Goal: Transaction & Acquisition: Purchase product/service

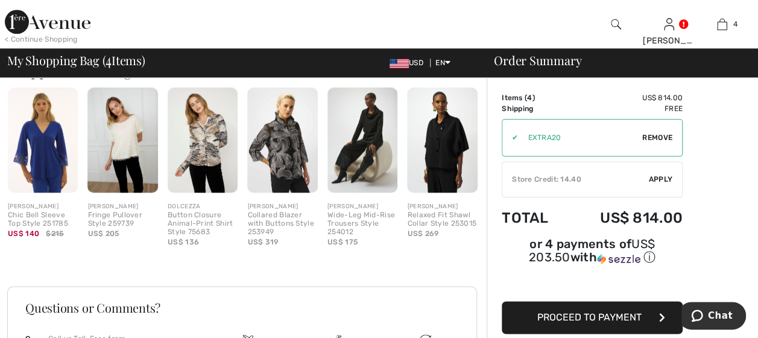
scroll to position [724, 0]
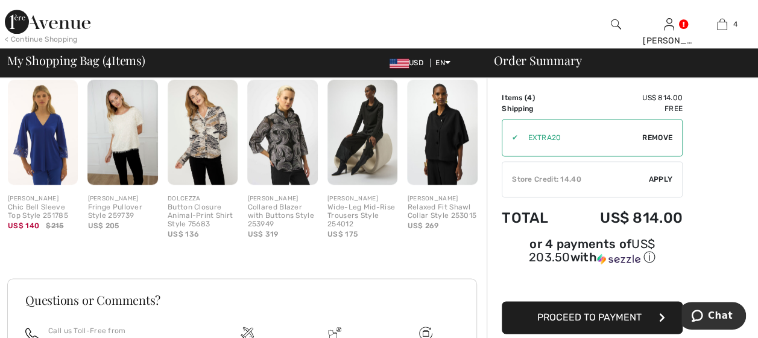
click at [42, 132] on img at bounding box center [43, 133] width 70 height 106
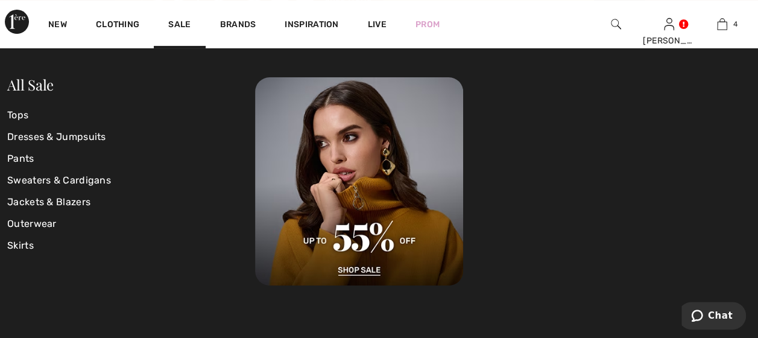
scroll to position [121, 0]
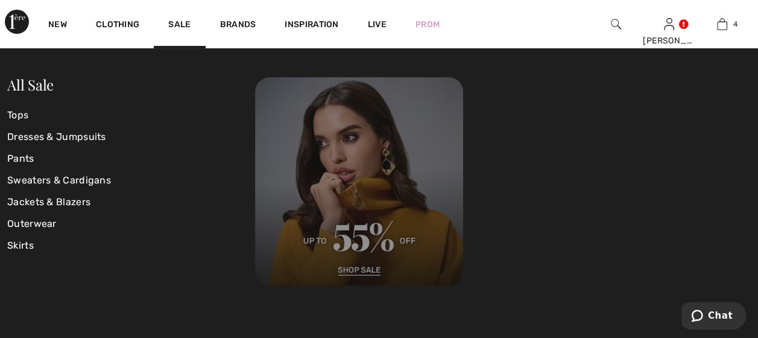
click at [358, 270] on img at bounding box center [359, 181] width 208 height 208
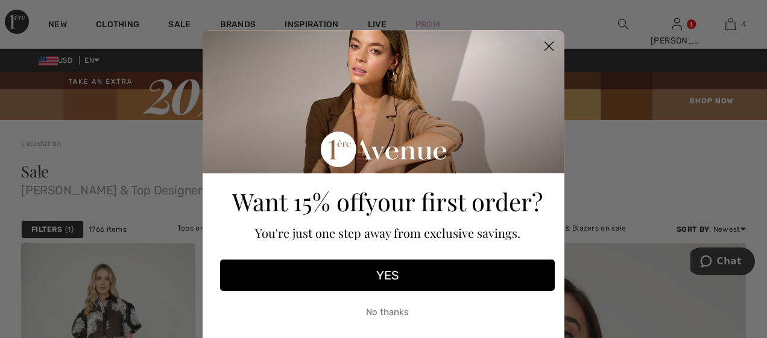
click at [386, 310] on button "No thanks" at bounding box center [387, 312] width 335 height 30
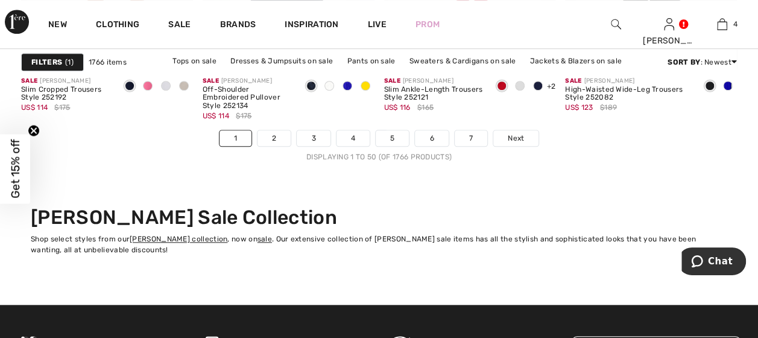
scroll to position [5067, 0]
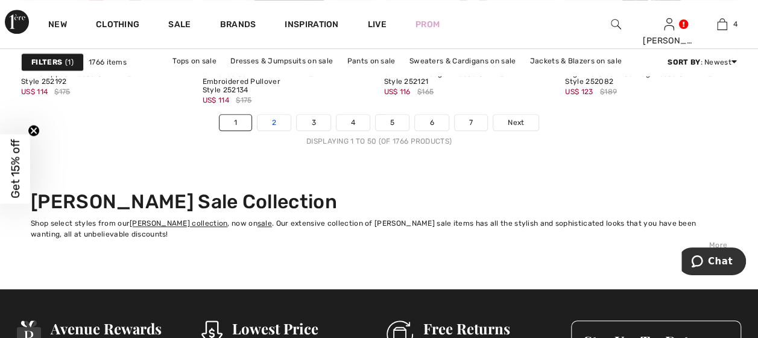
click at [280, 115] on link "2" at bounding box center [274, 123] width 33 height 16
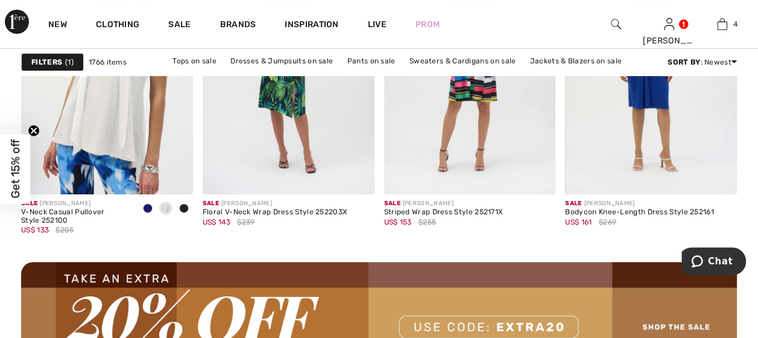
scroll to position [2413, 0]
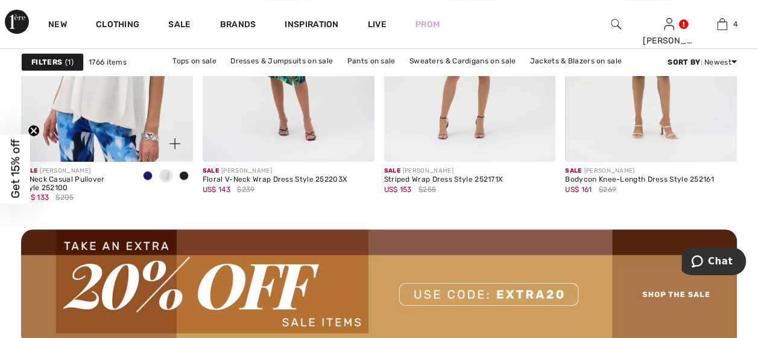
click at [168, 171] on span at bounding box center [166, 176] width 10 height 10
click at [165, 174] on span at bounding box center [166, 176] width 10 height 10
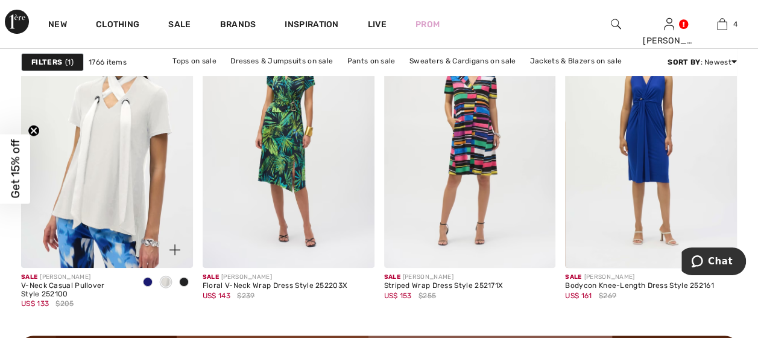
scroll to position [2292, 0]
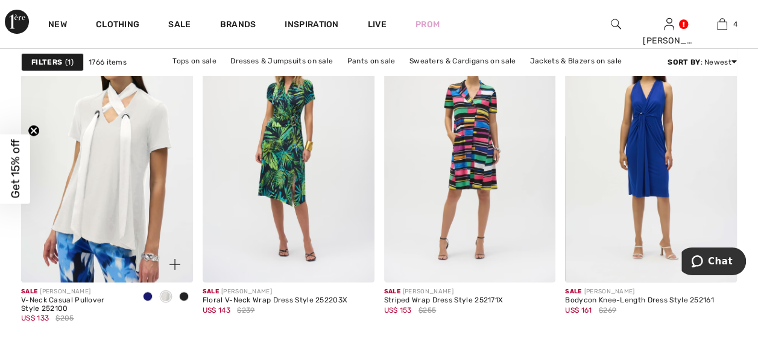
click at [167, 293] on span at bounding box center [166, 296] width 10 height 10
click at [138, 122] on img at bounding box center [107, 154] width 172 height 258
click at [30, 130] on circle "Close teaser" at bounding box center [33, 130] width 11 height 11
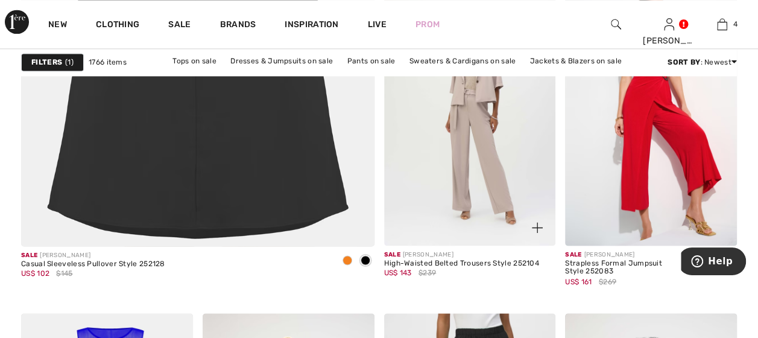
scroll to position [3137, 0]
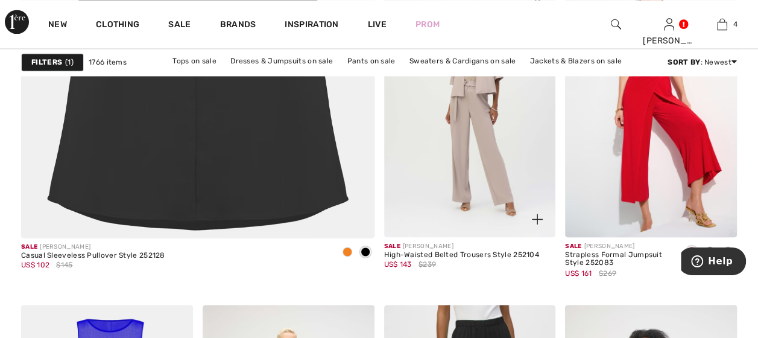
click at [454, 100] on img at bounding box center [470, 108] width 172 height 258
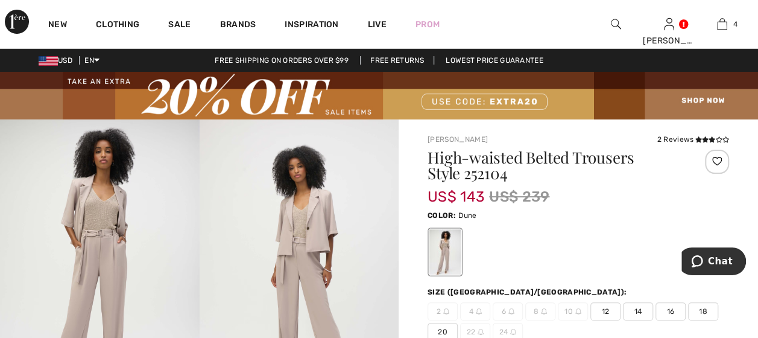
click at [600, 306] on span "12" at bounding box center [606, 311] width 30 height 18
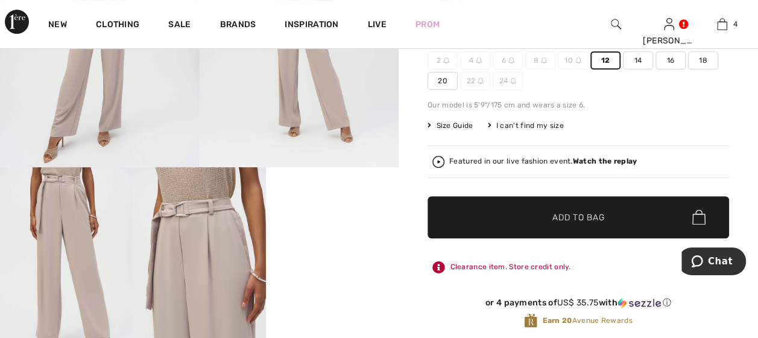
scroll to position [241, 0]
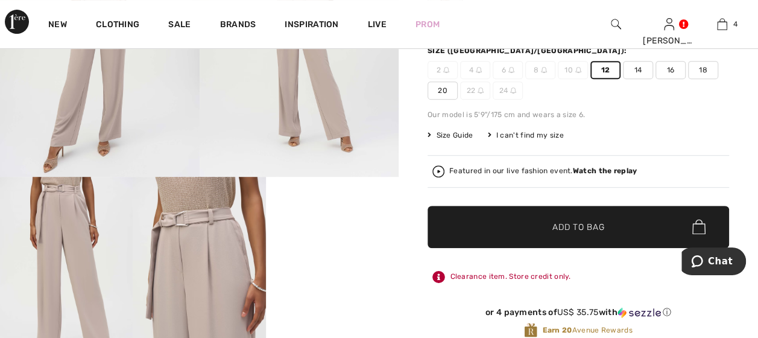
click at [583, 228] on span "Add to Bag" at bounding box center [579, 226] width 52 height 13
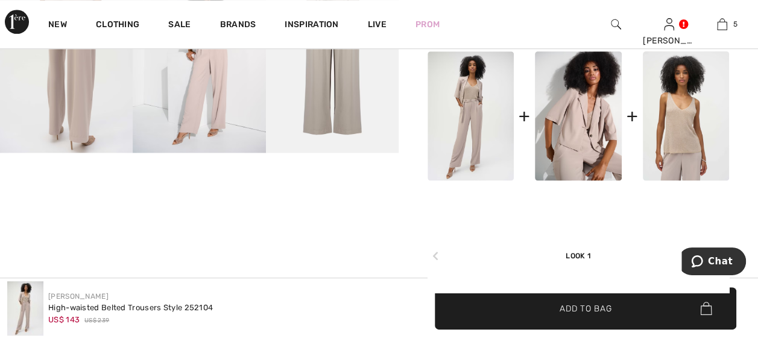
scroll to position [543, 0]
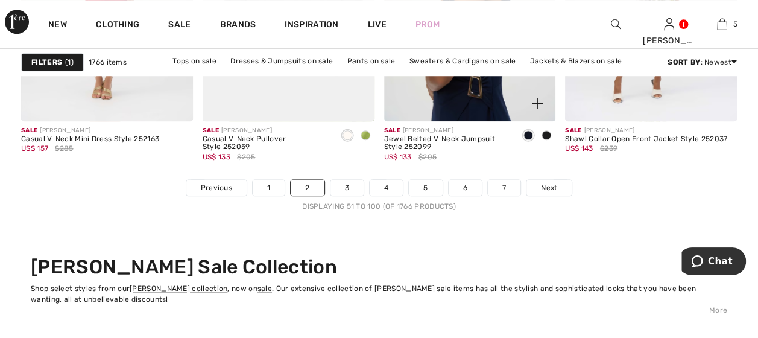
scroll to position [5007, 0]
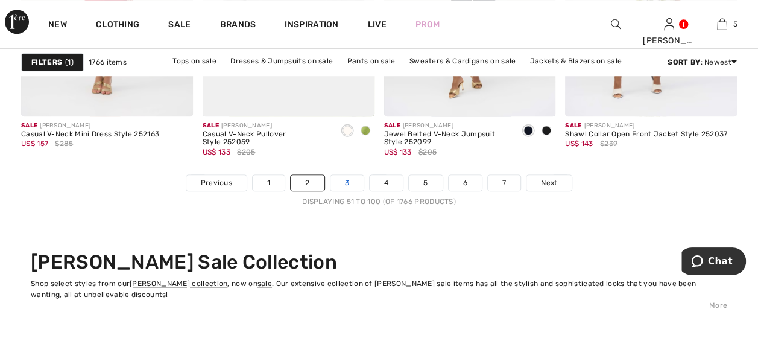
click at [351, 176] on link "3" at bounding box center [347, 183] width 33 height 16
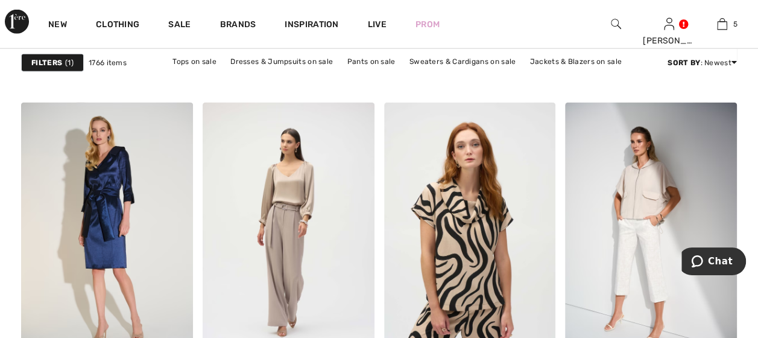
scroll to position [1568, 0]
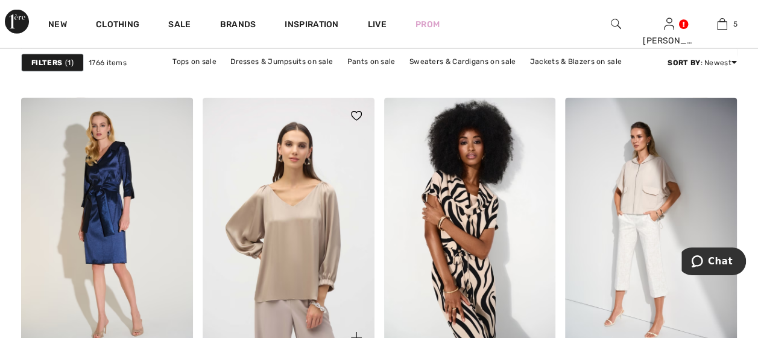
click at [304, 226] on img at bounding box center [289, 227] width 172 height 258
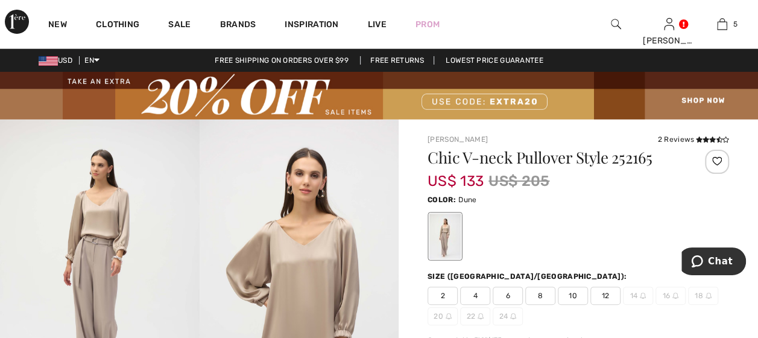
click at [608, 288] on span "12" at bounding box center [606, 296] width 30 height 18
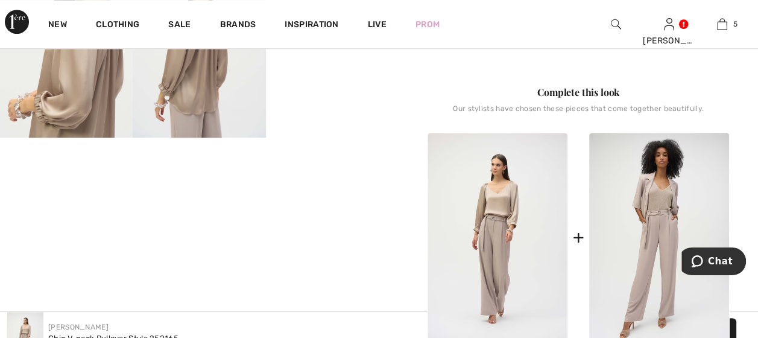
scroll to position [483, 0]
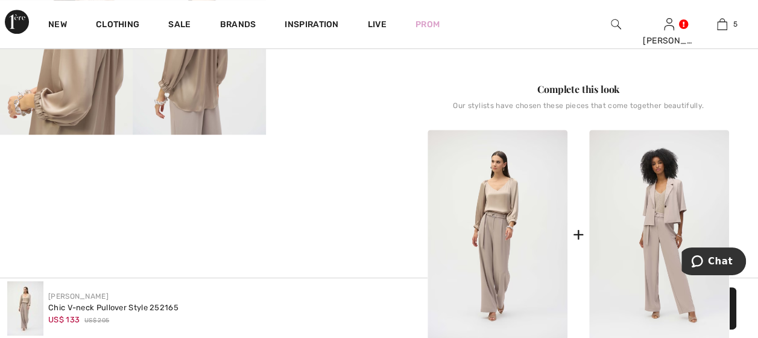
click at [653, 208] on img at bounding box center [659, 235] width 140 height 210
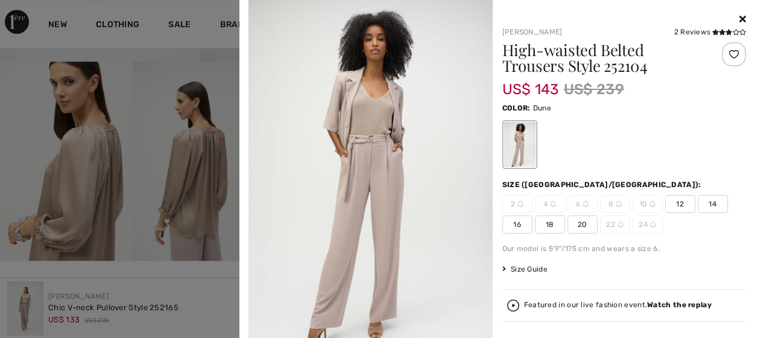
scroll to position [302, 0]
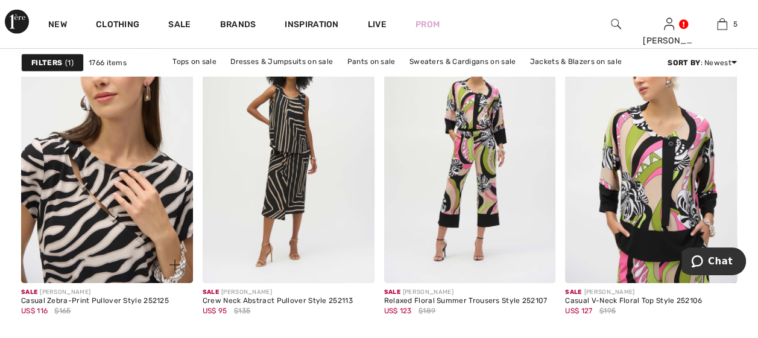
scroll to position [4283, 0]
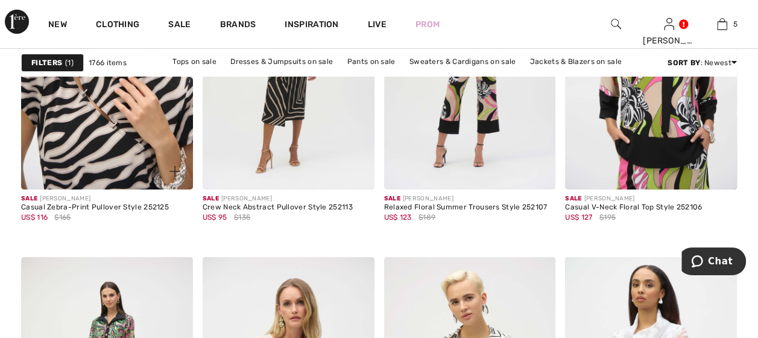
click at [110, 162] on img at bounding box center [107, 61] width 172 height 258
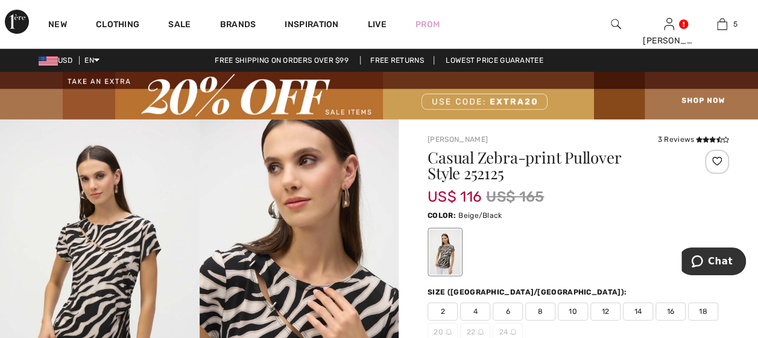
click at [638, 312] on span "14" at bounding box center [638, 311] width 30 height 18
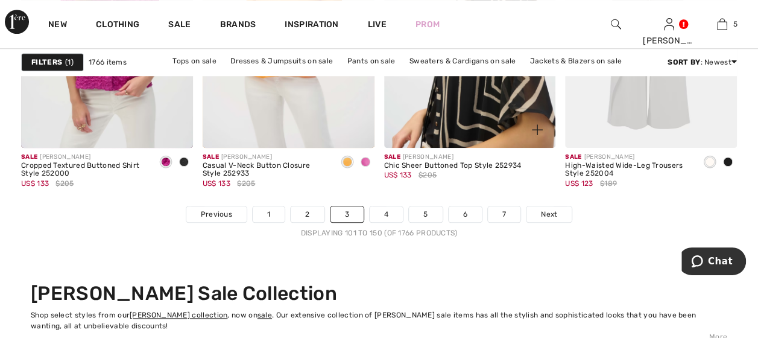
scroll to position [5007, 0]
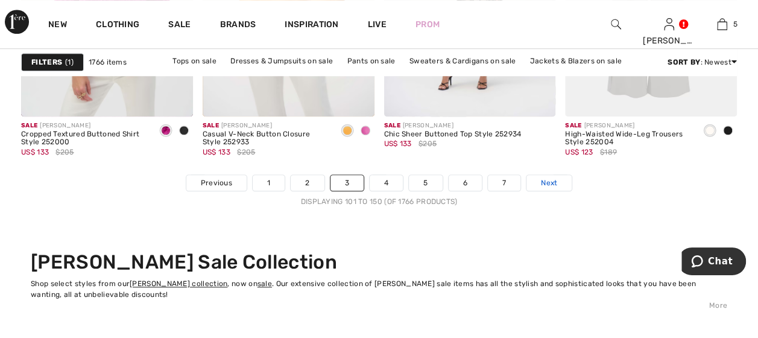
click at [550, 177] on span "Next" at bounding box center [549, 182] width 16 height 11
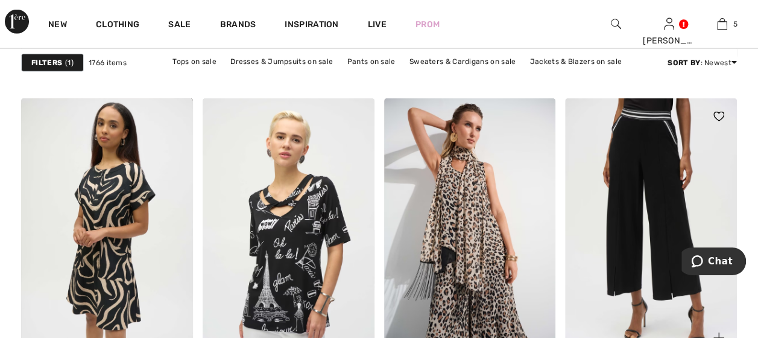
scroll to position [1568, 0]
click at [625, 143] on img at bounding box center [651, 227] width 172 height 258
click at [642, 170] on img at bounding box center [651, 227] width 172 height 258
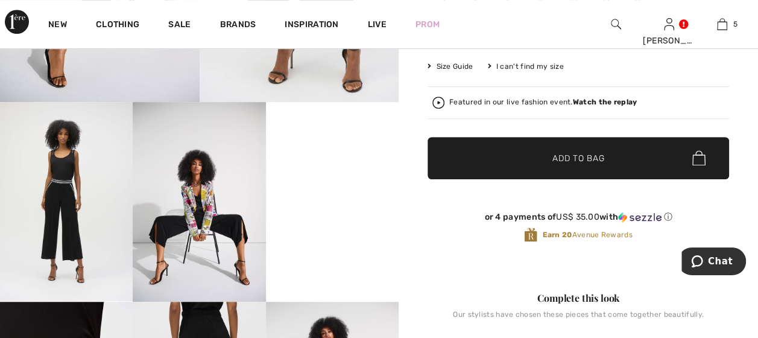
scroll to position [302, 0]
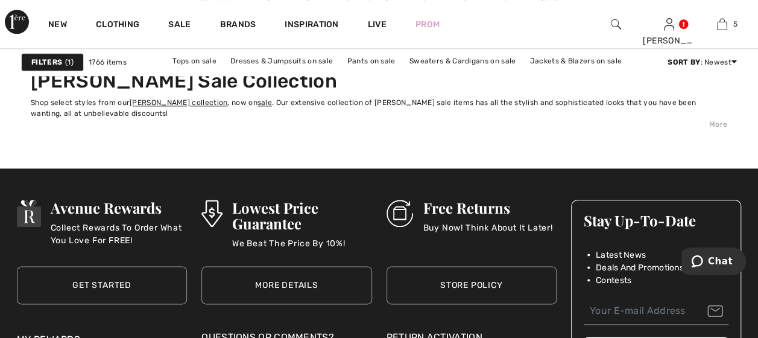
scroll to position [5007, 0]
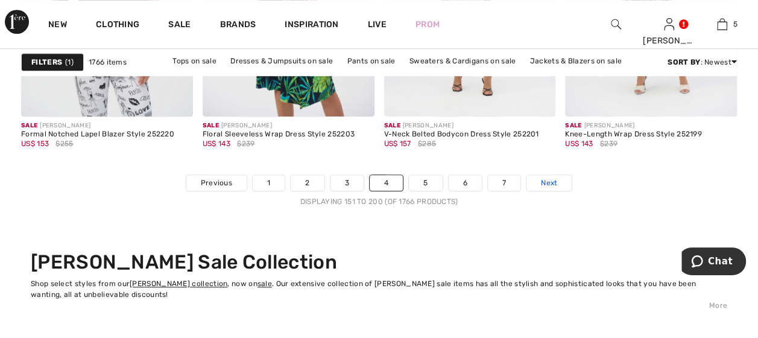
click at [542, 178] on span "Next" at bounding box center [549, 182] width 16 height 11
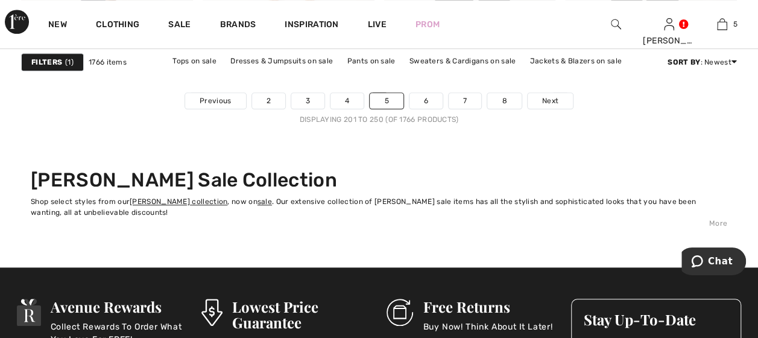
scroll to position [5007, 0]
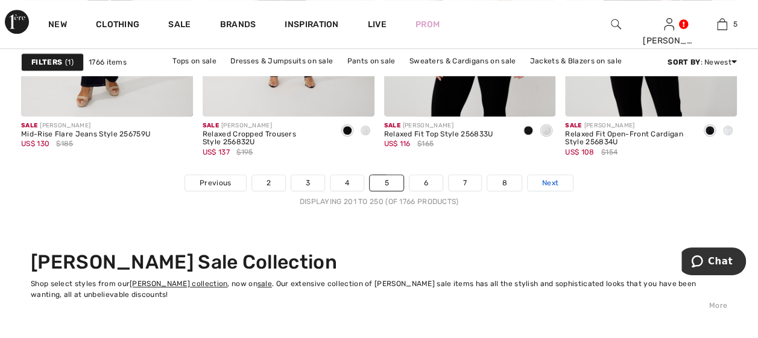
click at [542, 180] on span "Next" at bounding box center [550, 182] width 16 height 11
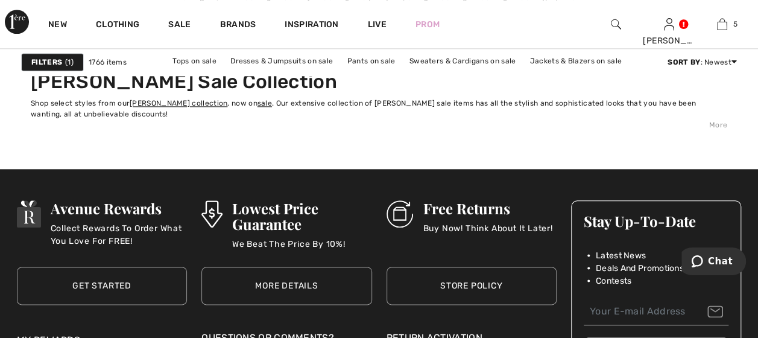
scroll to position [5188, 0]
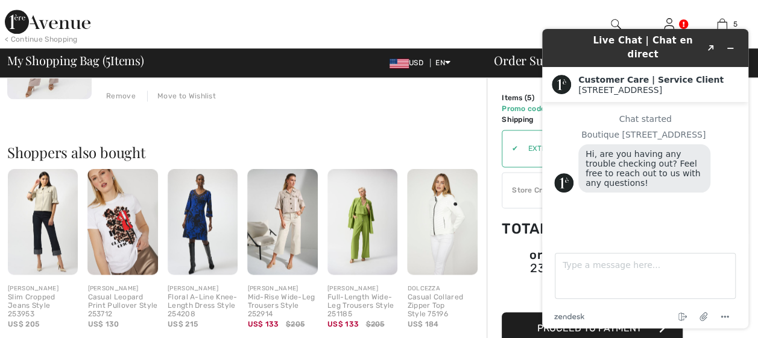
scroll to position [784, 0]
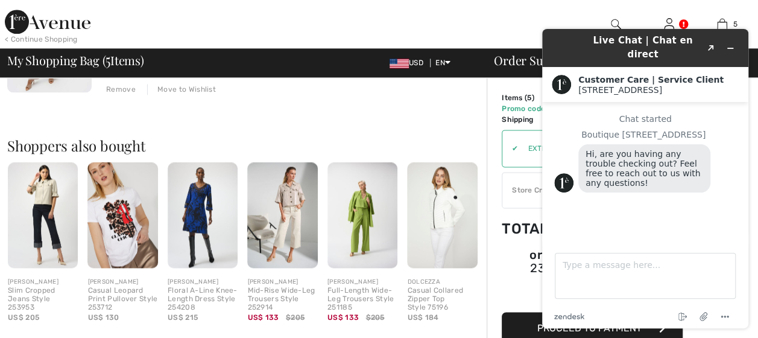
click at [511, 36] on div "< Continue Shopping Jeanette A Hi, Jeanette A! 130 Reward points US$ 14 = Credi…" at bounding box center [379, 24] width 758 height 48
click at [726, 44] on icon "Minimize widget" at bounding box center [730, 48] width 8 height 8
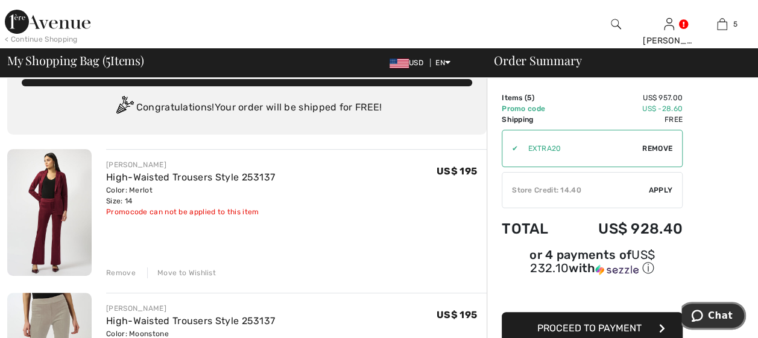
scroll to position [0, 0]
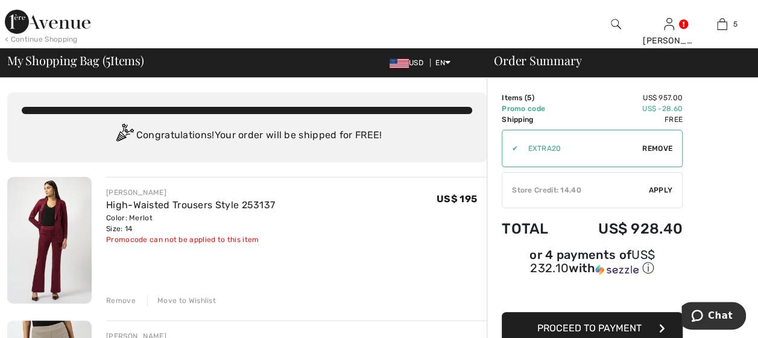
click at [115, 296] on div "Remove" at bounding box center [121, 300] width 30 height 11
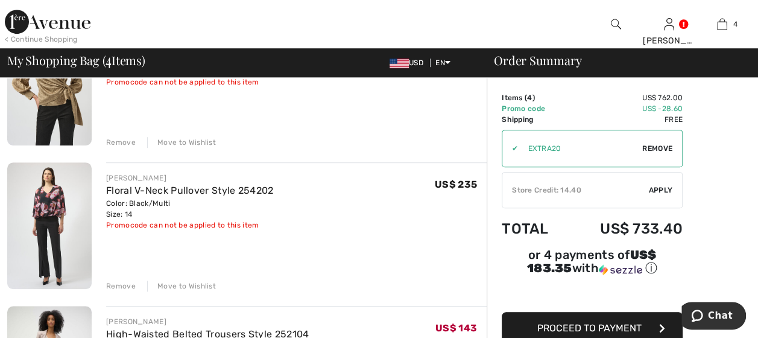
scroll to position [302, 0]
click at [120, 286] on div "Remove" at bounding box center [121, 285] width 30 height 11
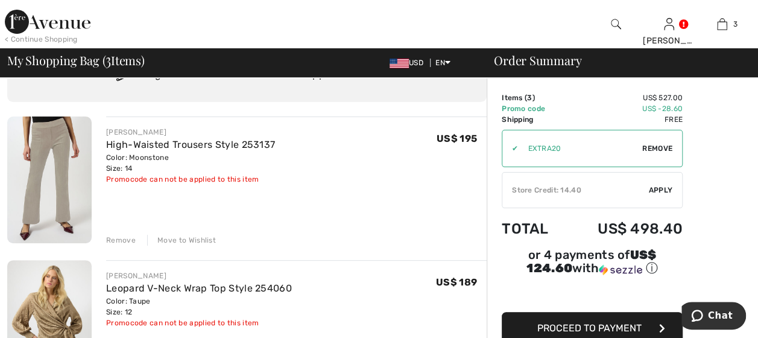
scroll to position [0, 0]
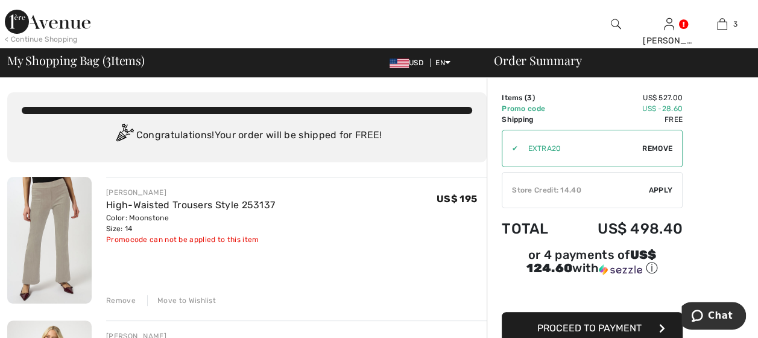
click at [66, 191] on img at bounding box center [49, 240] width 84 height 127
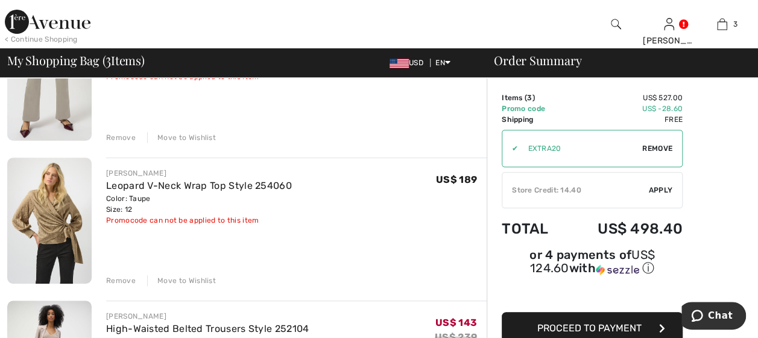
scroll to position [60, 0]
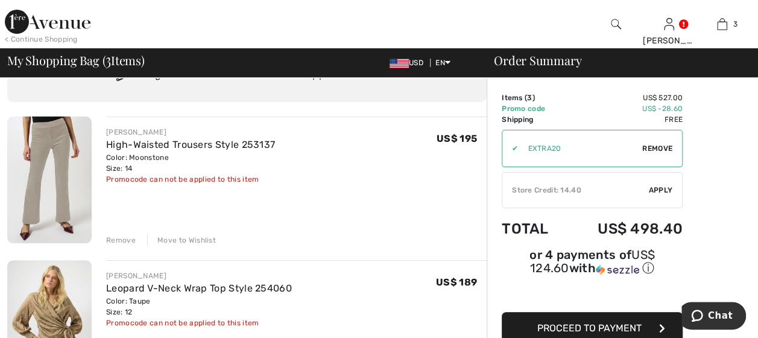
click at [198, 238] on div "Move to Wishlist" at bounding box center [181, 240] width 69 height 11
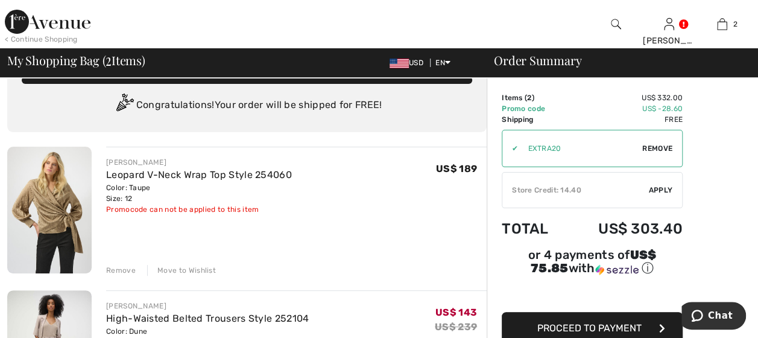
scroll to position [0, 0]
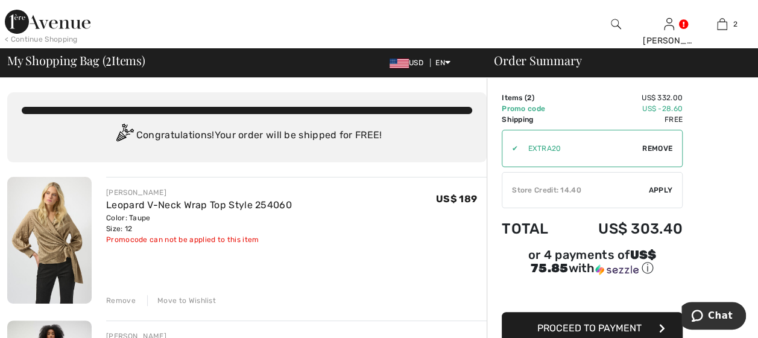
click at [608, 322] on span "Proceed to Payment" at bounding box center [589, 327] width 104 height 11
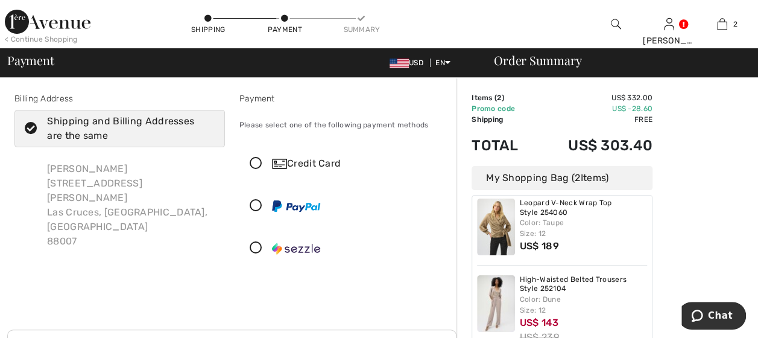
scroll to position [23, 0]
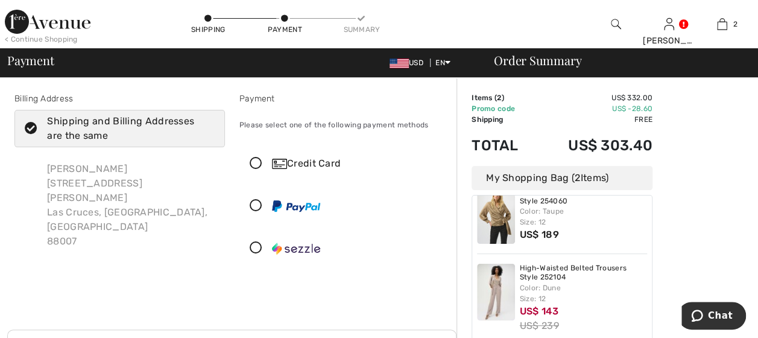
click at [253, 160] on icon at bounding box center [256, 163] width 32 height 13
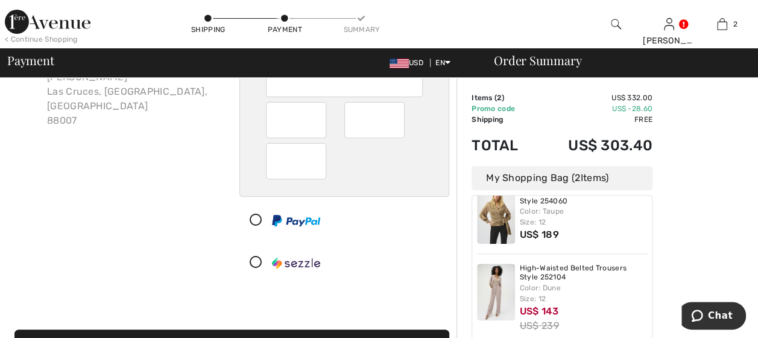
scroll to position [181, 0]
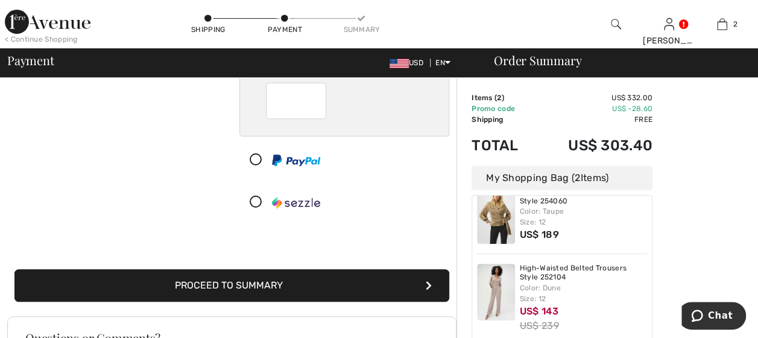
click at [429, 283] on icon "submit" at bounding box center [429, 285] width 6 height 10
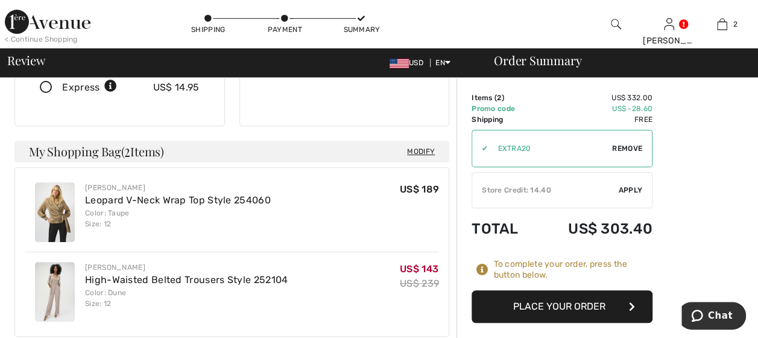
scroll to position [302, 0]
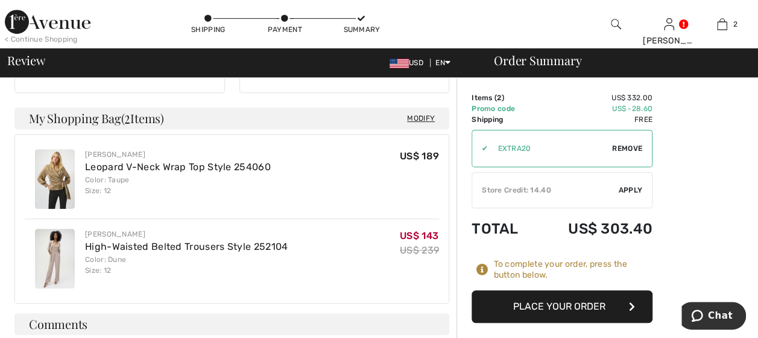
click at [634, 305] on icon "button" at bounding box center [632, 307] width 6 height 10
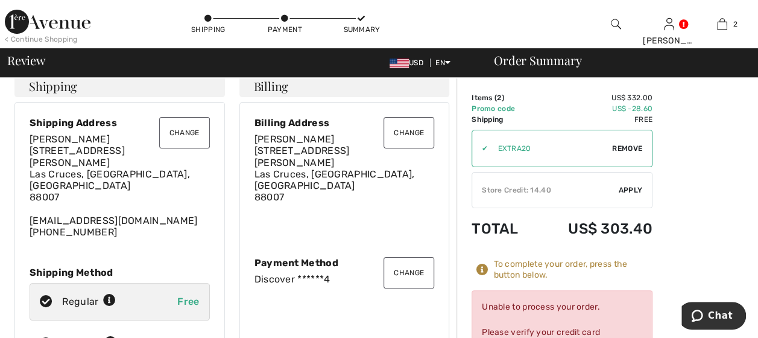
scroll to position [0, 0]
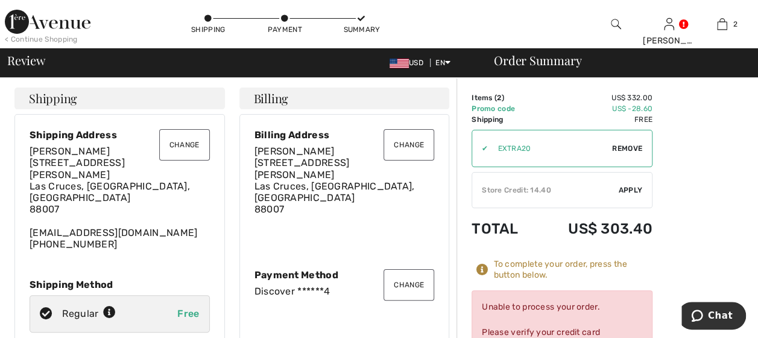
click at [276, 285] on div "Discover ******4" at bounding box center [345, 290] width 180 height 11
click at [403, 273] on button "Change" at bounding box center [409, 284] width 51 height 31
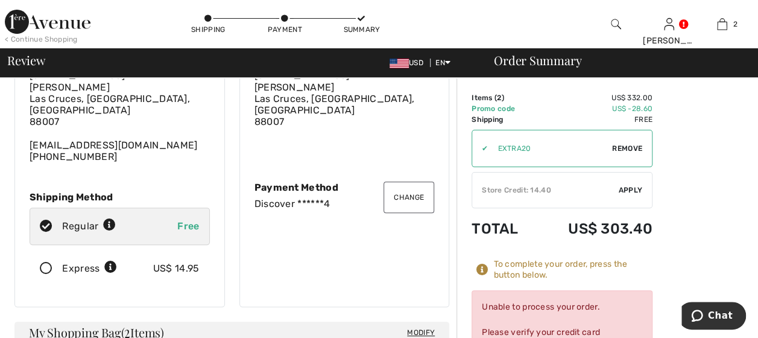
scroll to position [121, 0]
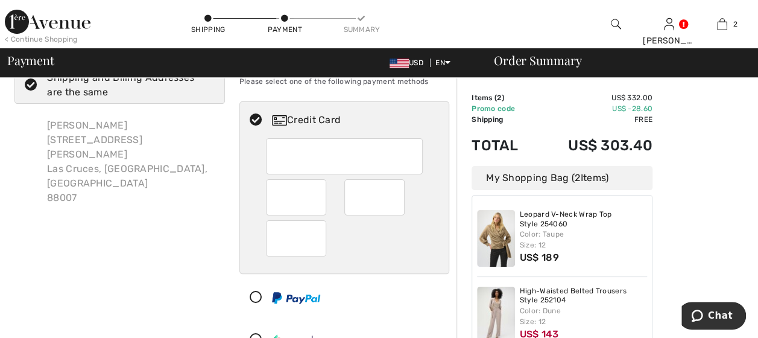
click at [274, 116] on img at bounding box center [279, 120] width 15 height 10
click at [252, 118] on icon at bounding box center [256, 120] width 32 height 13
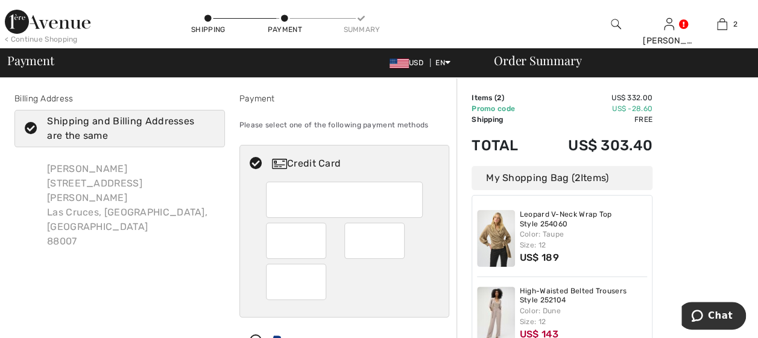
click at [308, 162] on div "Credit Card" at bounding box center [356, 163] width 169 height 14
radio input "true"
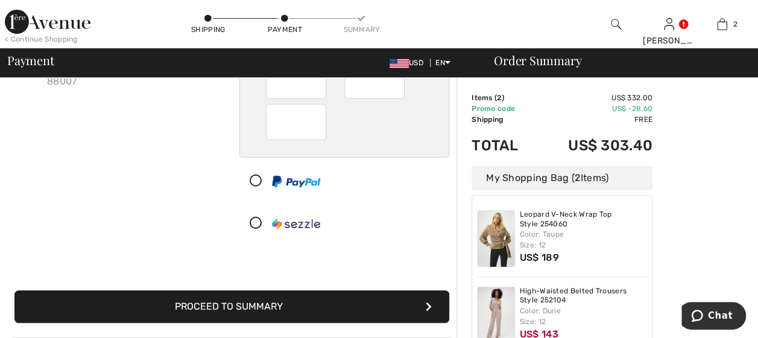
scroll to position [181, 0]
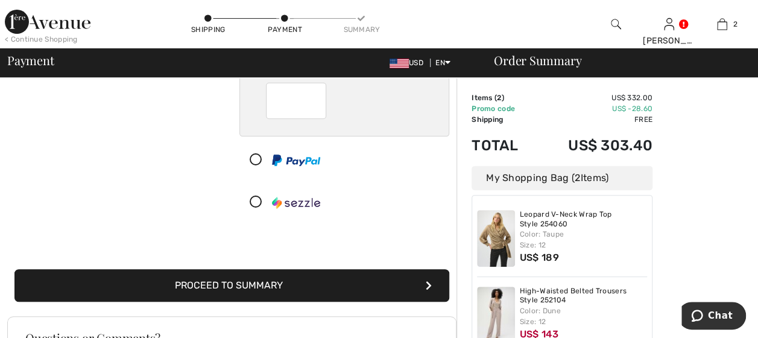
click at [430, 284] on icon "submit" at bounding box center [429, 285] width 6 height 10
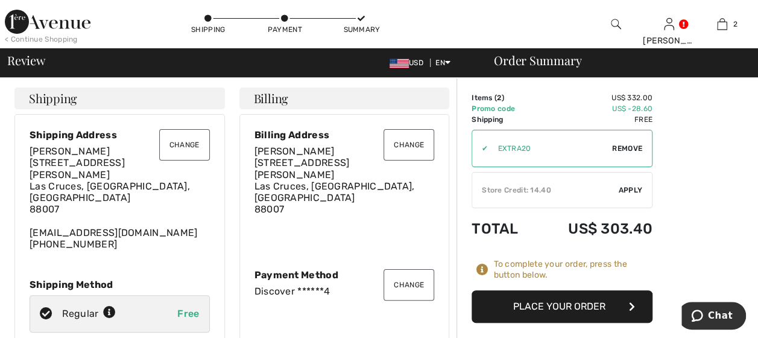
click at [632, 304] on icon "button" at bounding box center [632, 307] width 6 height 10
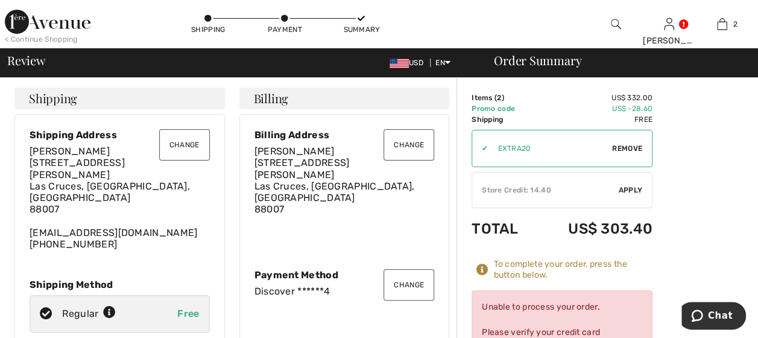
click at [403, 270] on button "Change" at bounding box center [409, 284] width 51 height 31
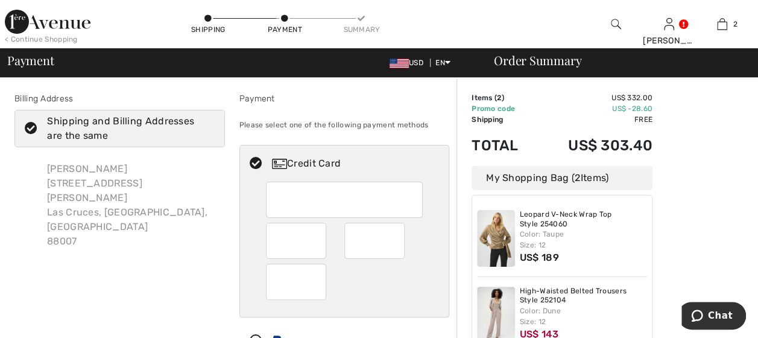
click at [285, 165] on img at bounding box center [279, 164] width 15 height 10
click at [300, 160] on div "Credit Card" at bounding box center [356, 163] width 169 height 14
click at [307, 176] on div "Credit Card" at bounding box center [344, 163] width 209 height 36
click at [308, 157] on div "Credit Card" at bounding box center [356, 163] width 169 height 14
click at [256, 165] on icon at bounding box center [256, 163] width 32 height 13
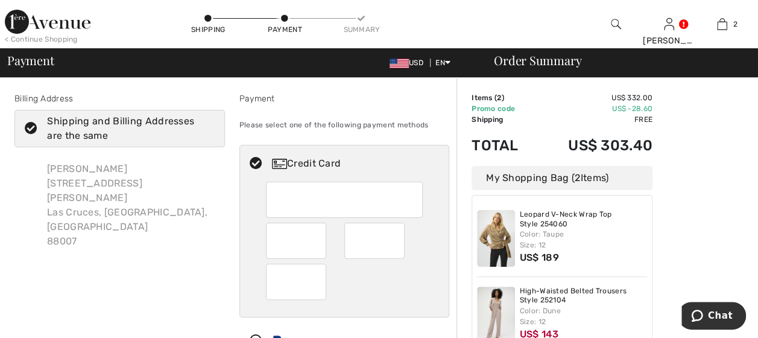
click at [284, 159] on img at bounding box center [279, 164] width 15 height 10
click at [259, 115] on div "Please select one of the following payment methods" at bounding box center [344, 125] width 211 height 30
drag, startPoint x: 259, startPoint y: 115, endPoint x: 321, endPoint y: 165, distance: 79.3
click at [321, 165] on div "Credit Card" at bounding box center [356, 163] width 169 height 14
radio input "true"
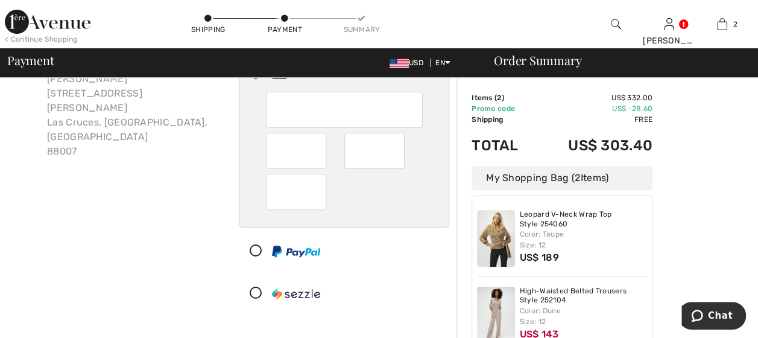
scroll to position [181, 0]
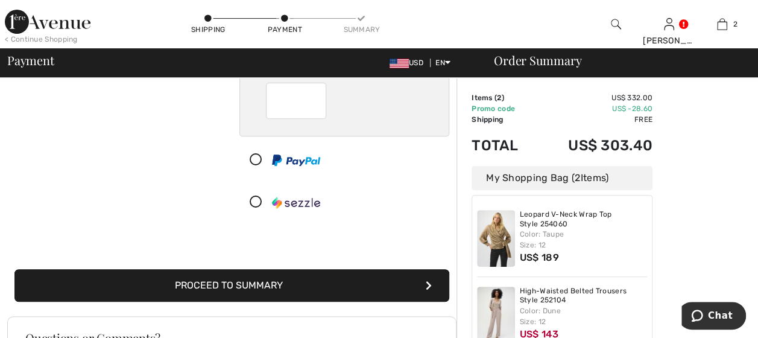
click at [429, 282] on icon "submit" at bounding box center [429, 285] width 6 height 10
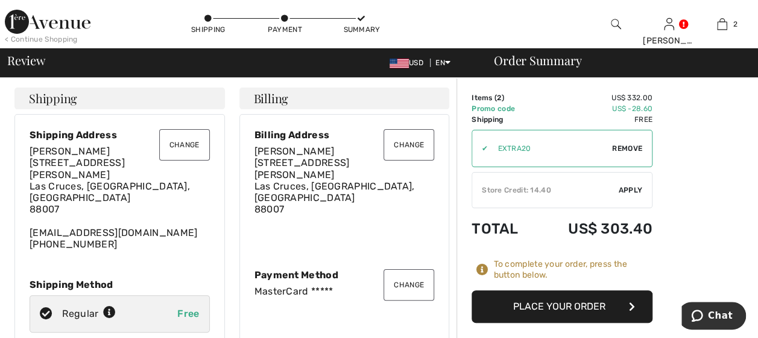
click at [632, 306] on icon "button" at bounding box center [632, 307] width 6 height 10
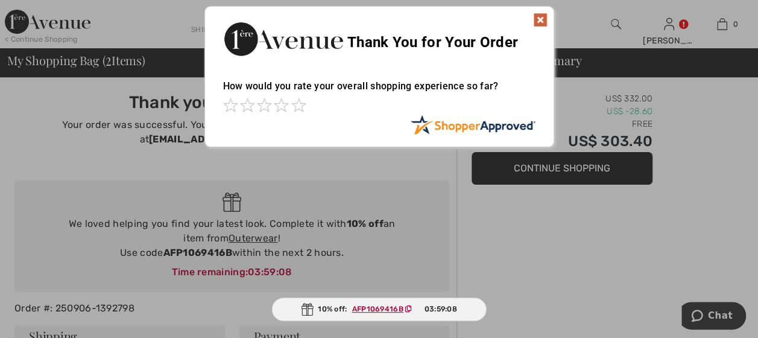
click at [540, 19] on img at bounding box center [540, 20] width 14 height 14
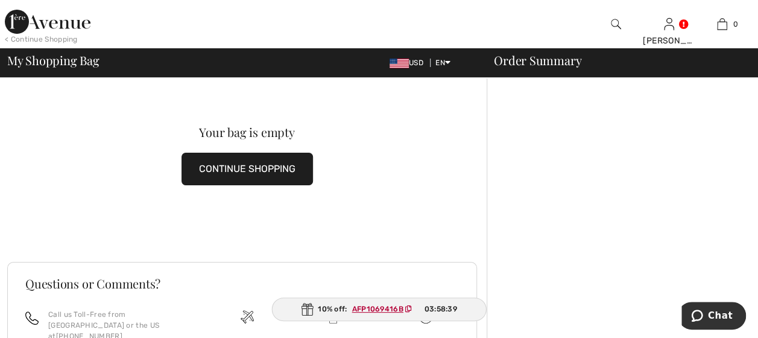
click at [518, 63] on div "Order Summary" at bounding box center [615, 60] width 271 height 12
click at [556, 62] on div "Order Summary" at bounding box center [615, 60] width 271 height 12
click at [545, 56] on div "Order Summary" at bounding box center [615, 60] width 271 height 12
